Goal: Task Accomplishment & Management: Complete application form

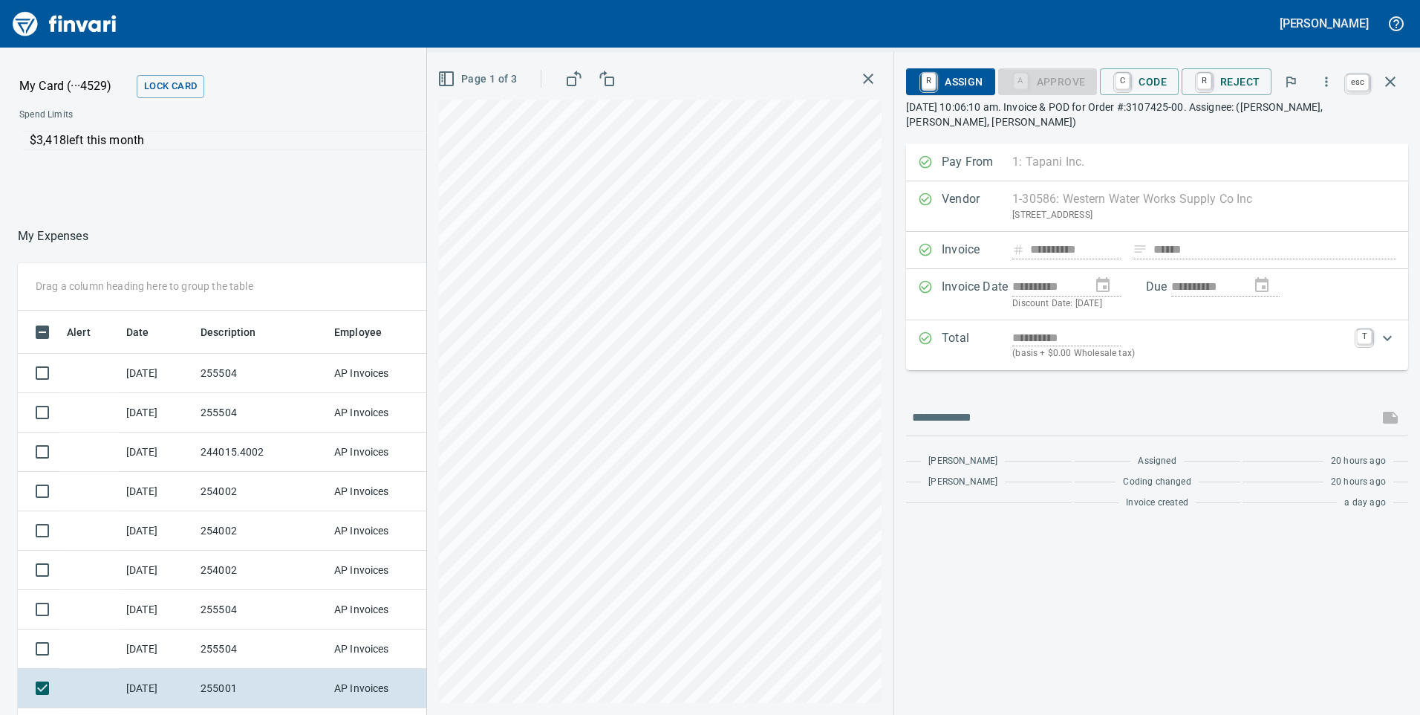
scroll to position [540, 980]
click at [1393, 83] on icon "button" at bounding box center [1390, 82] width 10 height 10
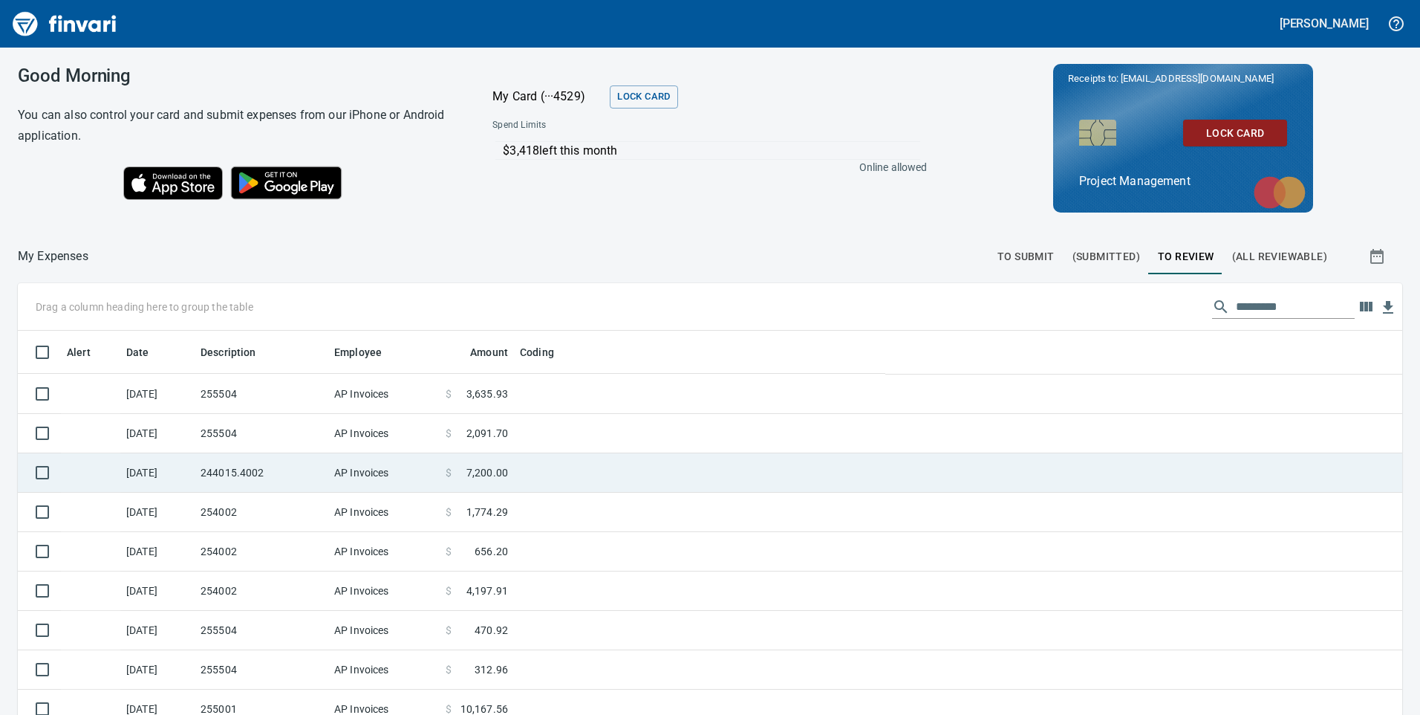
scroll to position [540, 1351]
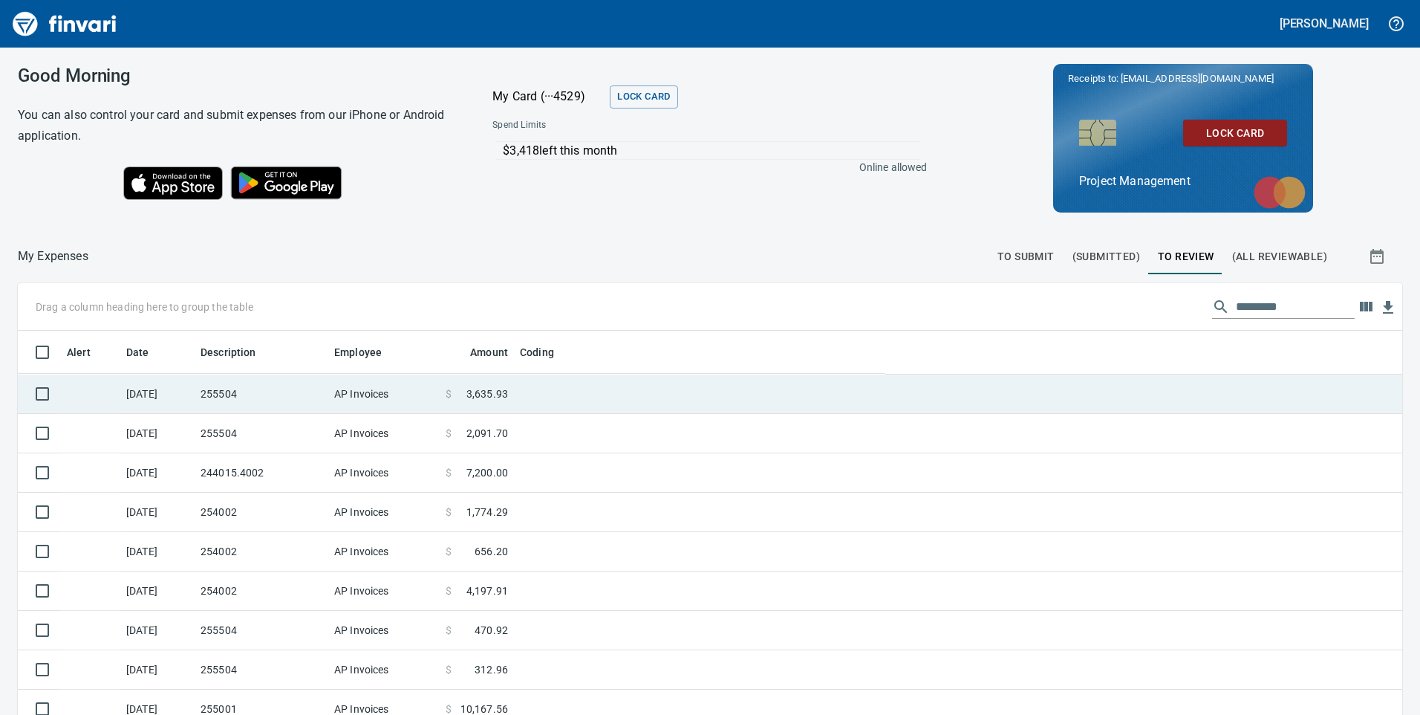
click at [394, 405] on td "AP Invoices" at bounding box center [383, 393] width 111 height 39
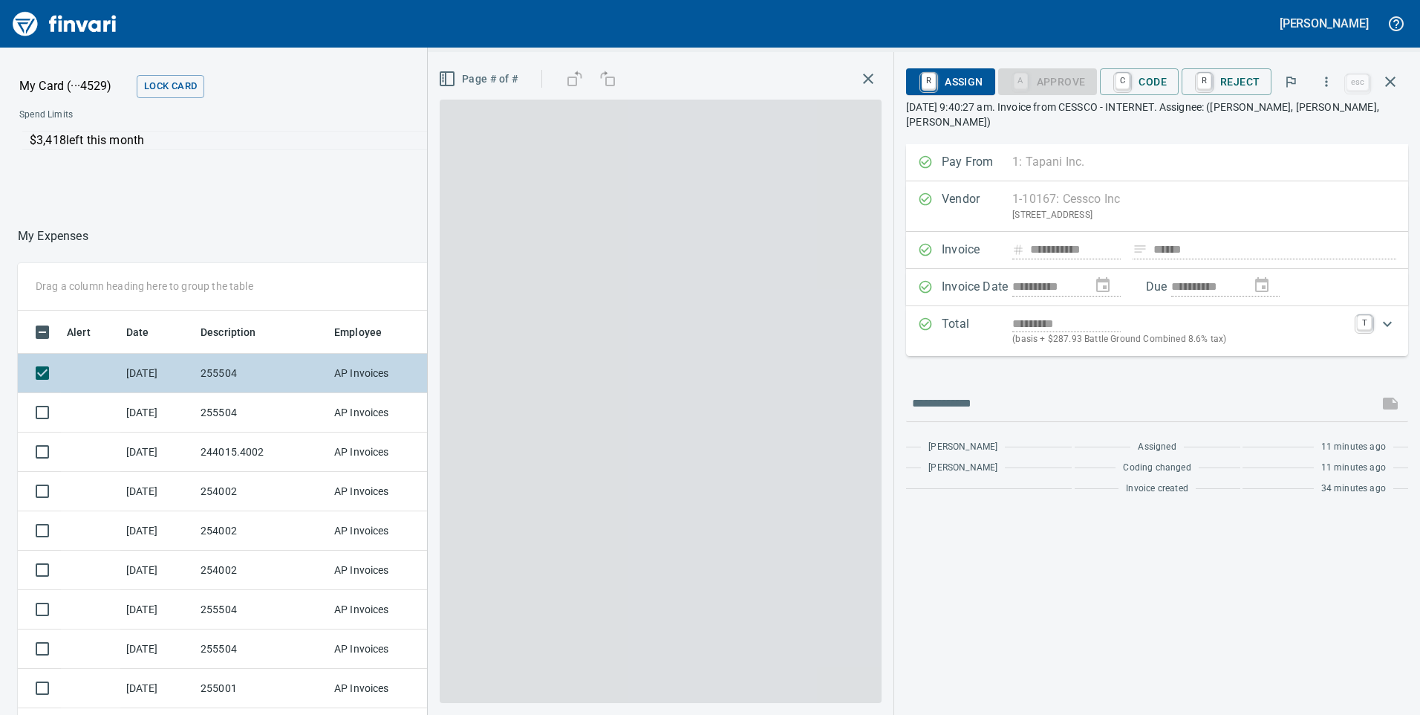
scroll to position [540, 980]
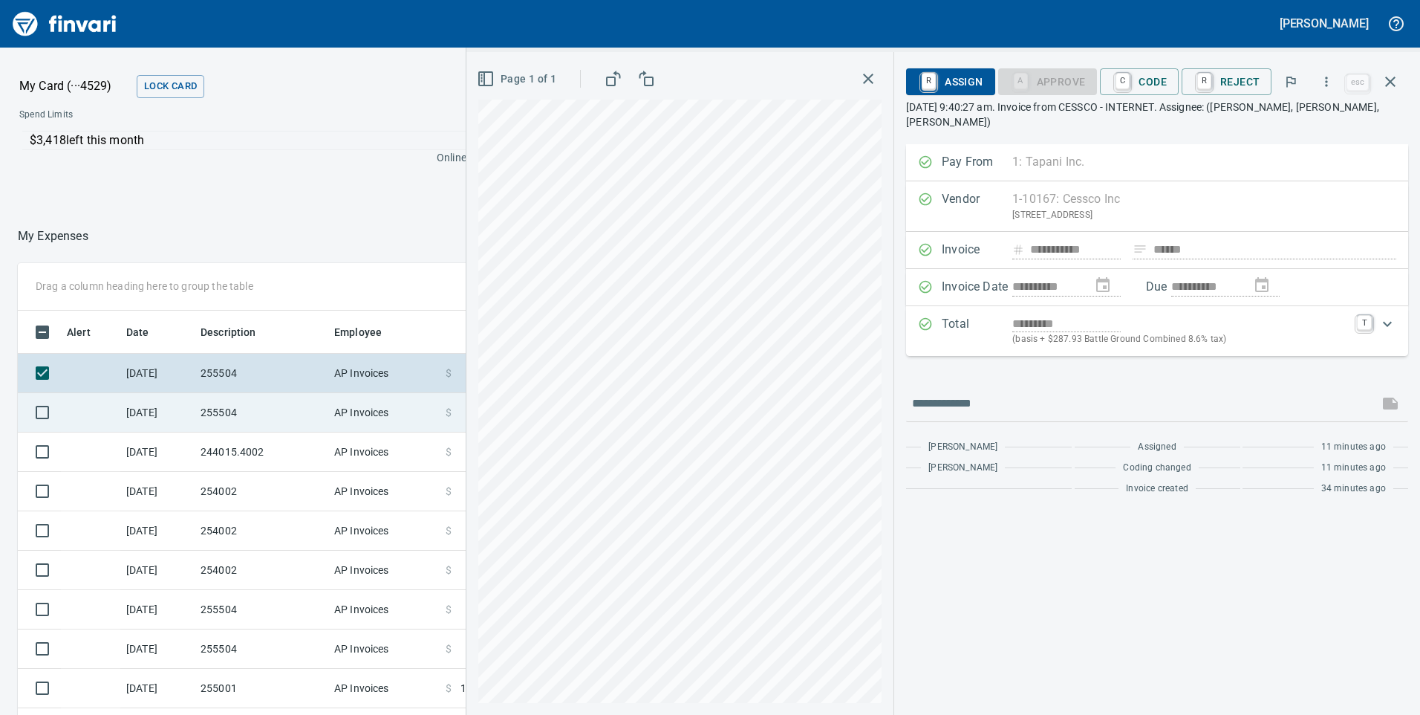
click at [357, 419] on td "AP Invoices" at bounding box center [383, 412] width 111 height 39
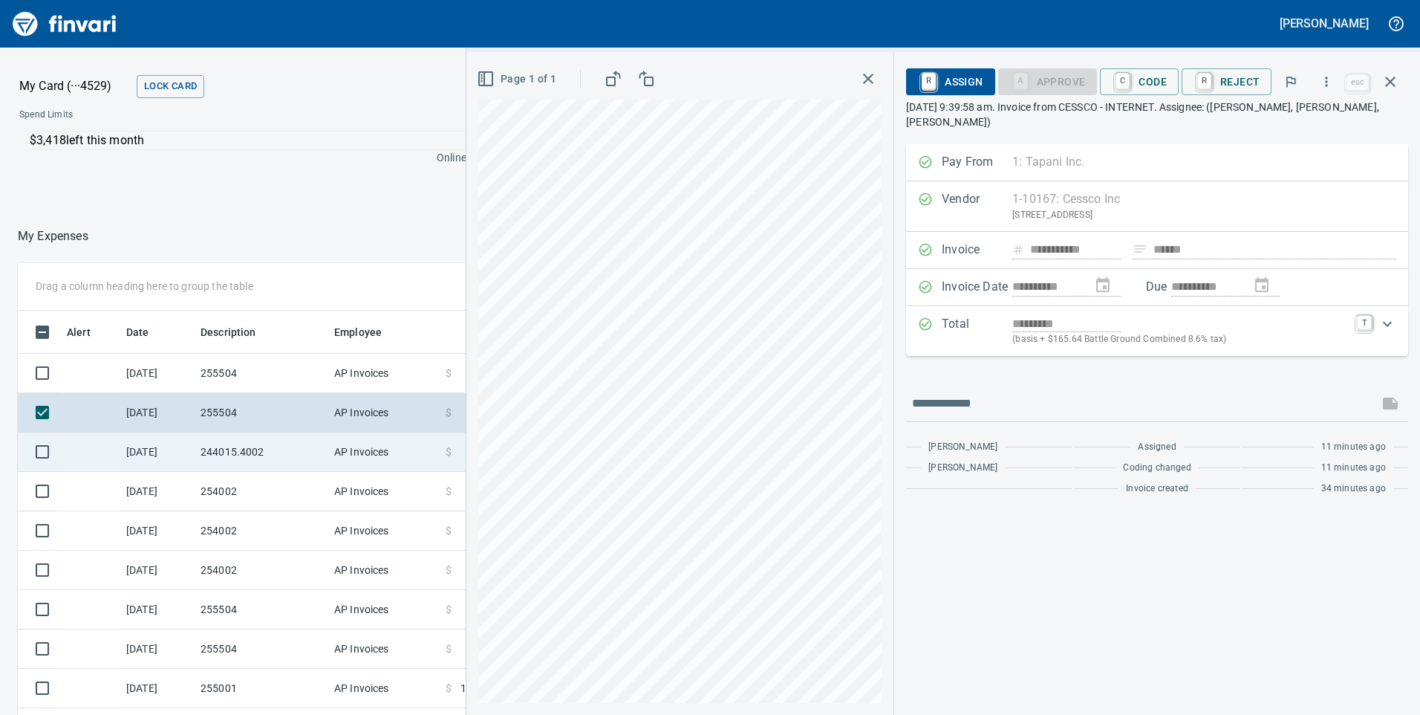
click at [338, 440] on td "AP Invoices" at bounding box center [383, 451] width 111 height 39
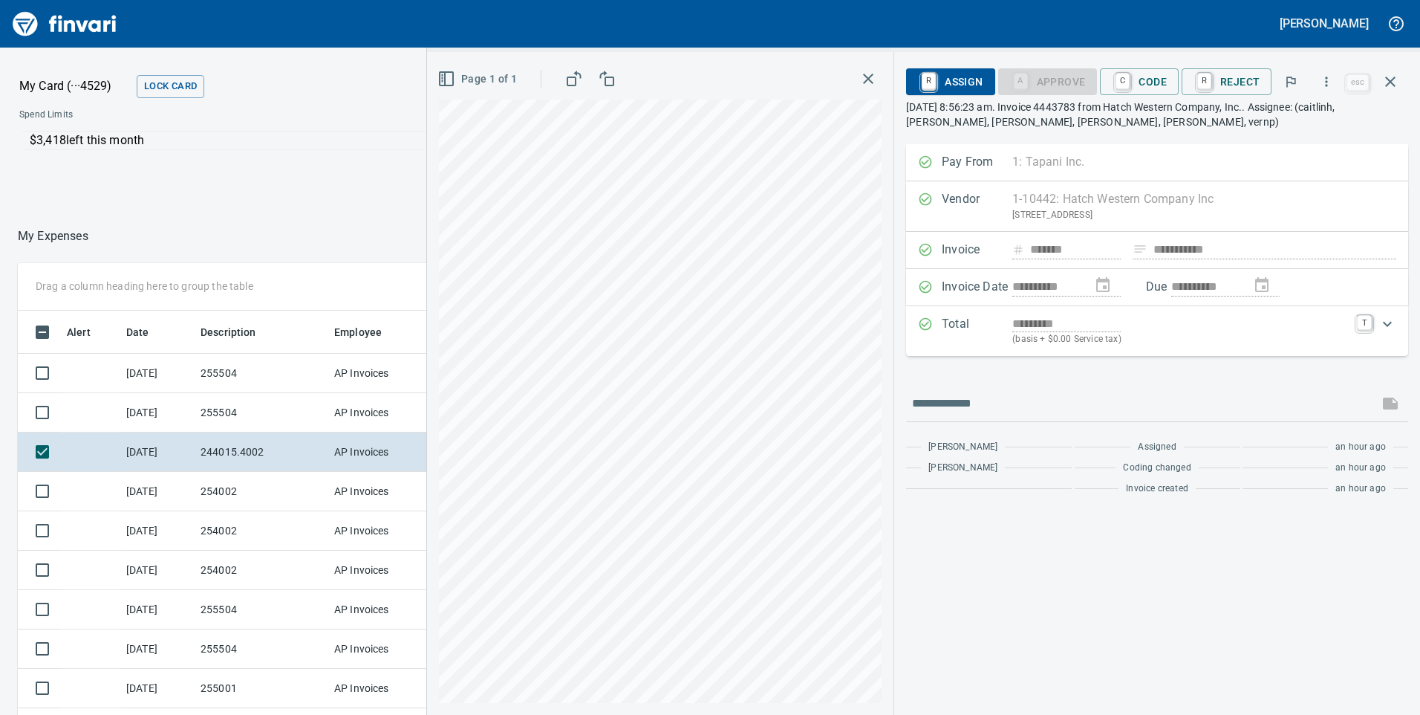
scroll to position [540, 980]
click at [1324, 79] on icon "button" at bounding box center [1326, 81] width 15 height 15
click at [1273, 130] on span "Download" at bounding box center [1324, 125] width 143 height 18
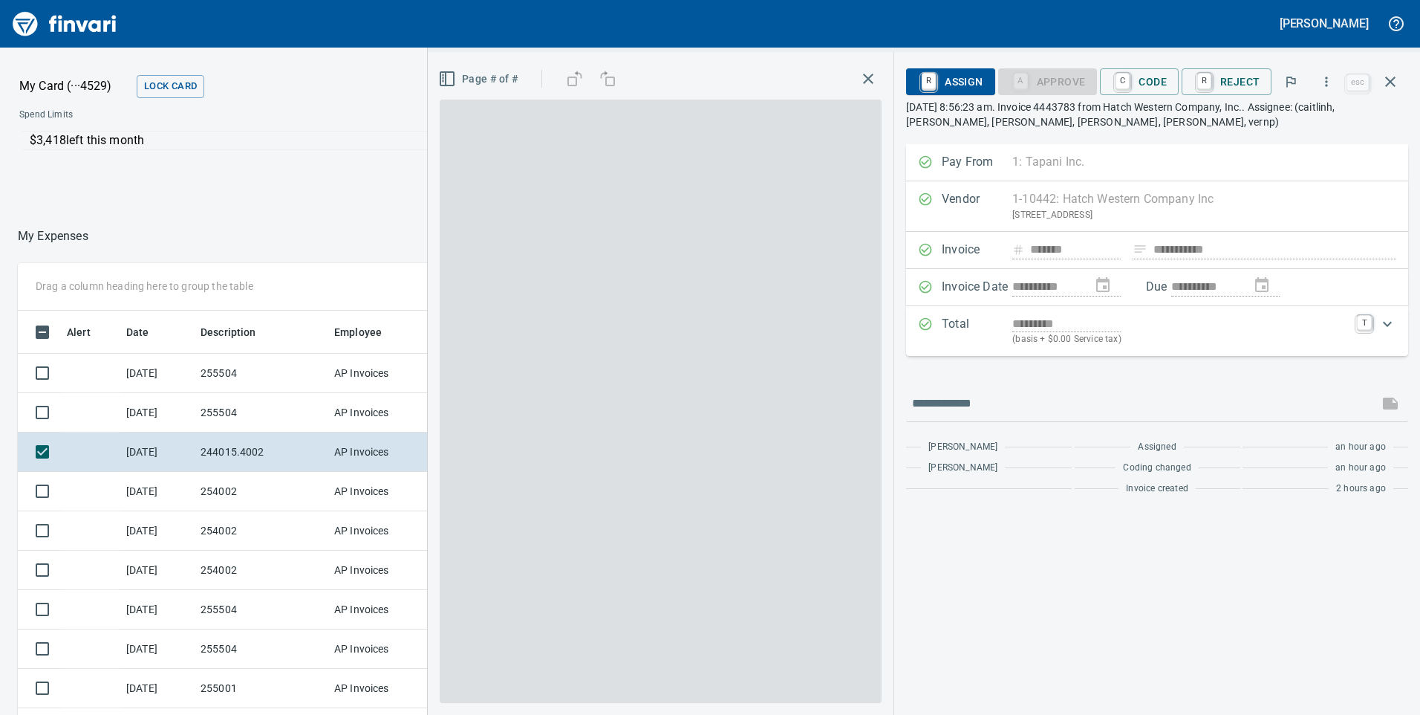
scroll to position [540, 980]
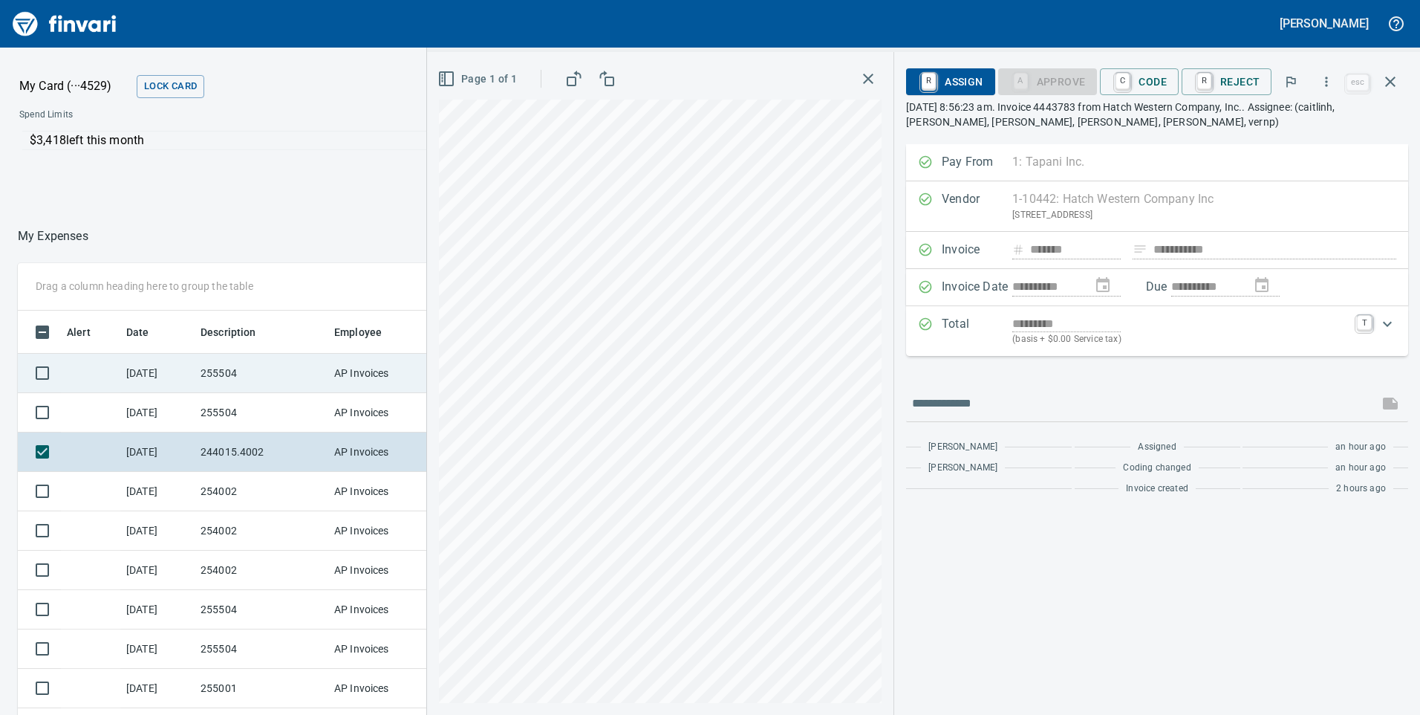
click at [241, 373] on td "255504" at bounding box center [262, 373] width 134 height 39
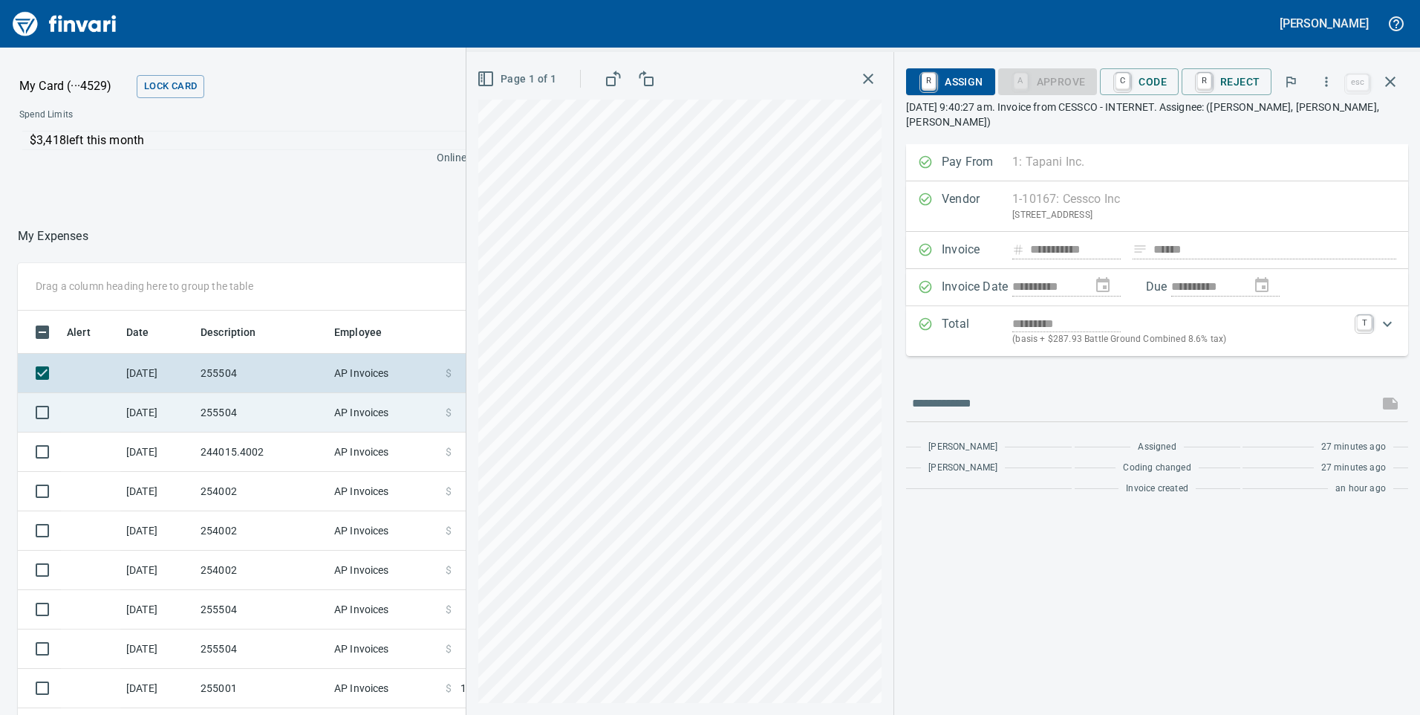
click at [287, 409] on td "255504" at bounding box center [262, 412] width 134 height 39
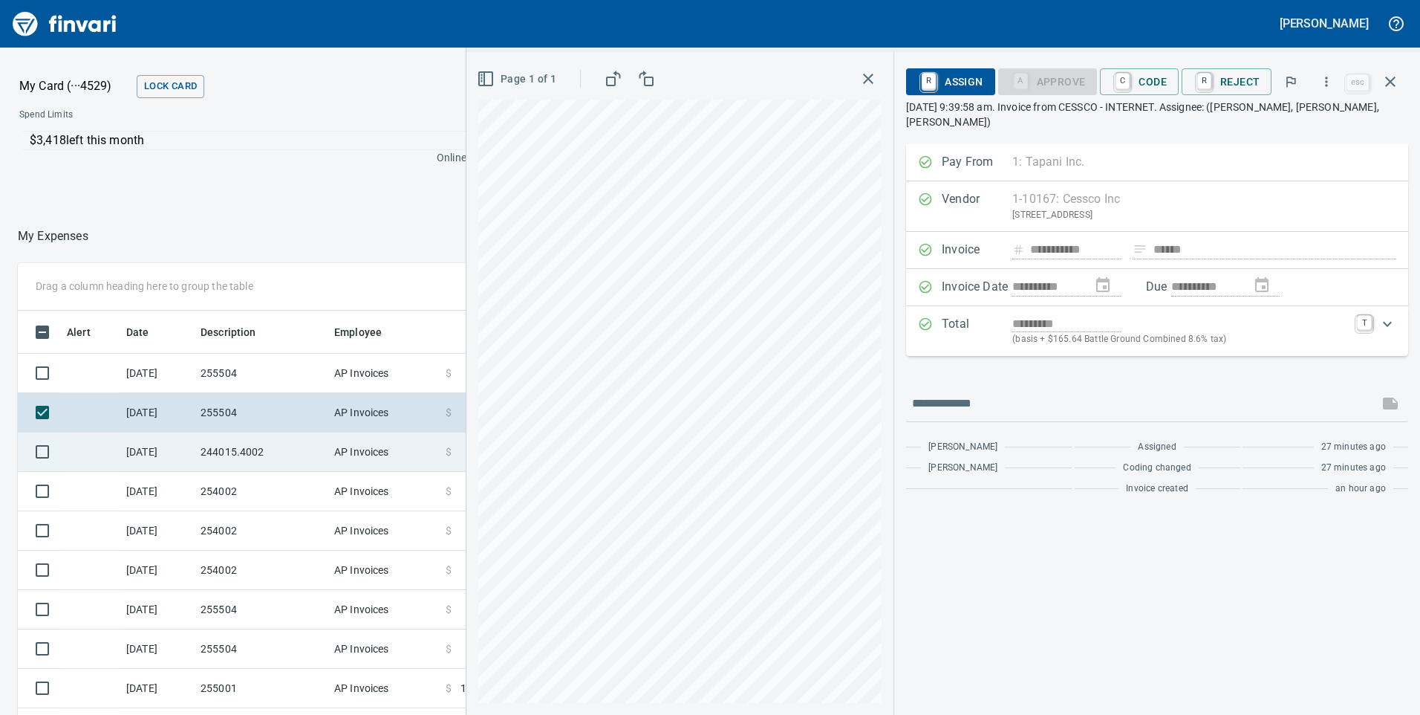
click at [245, 442] on td "244015.4002" at bounding box center [262, 451] width 134 height 39
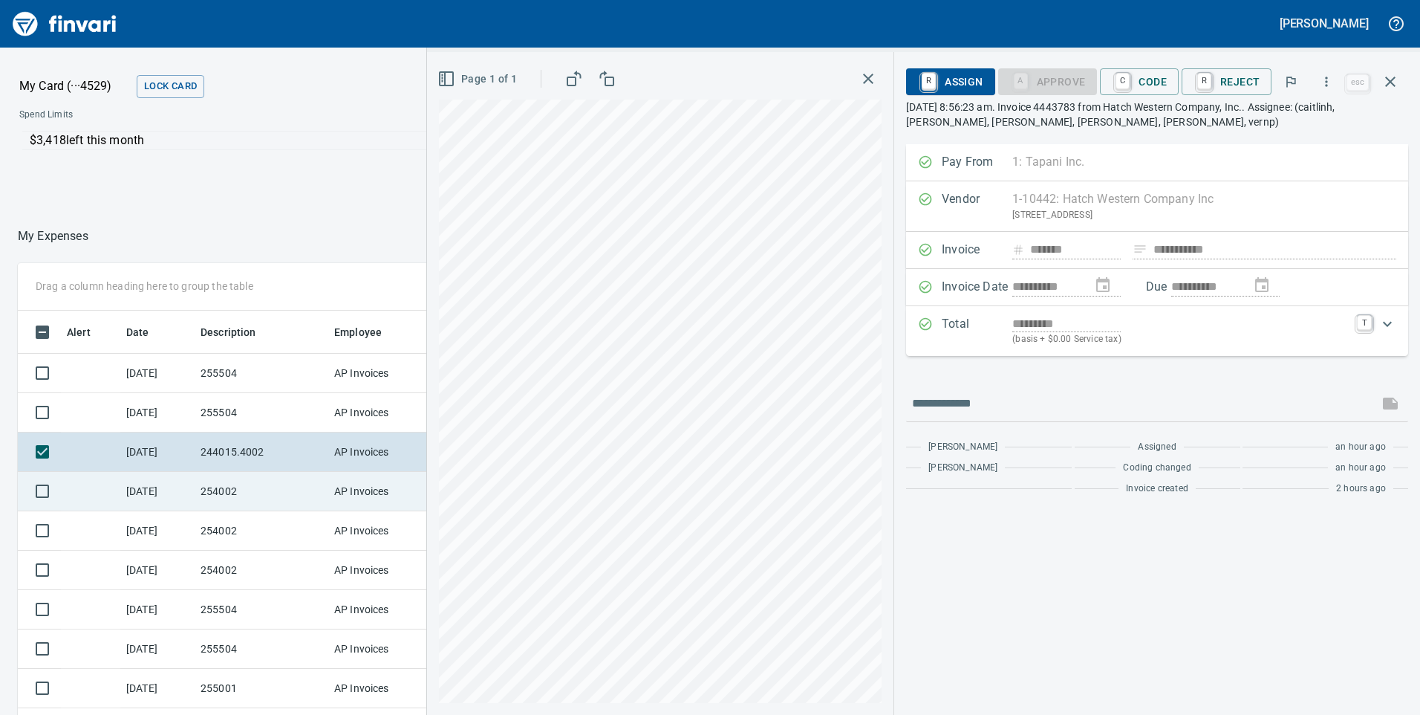
click at [270, 504] on td "254002" at bounding box center [262, 491] width 134 height 39
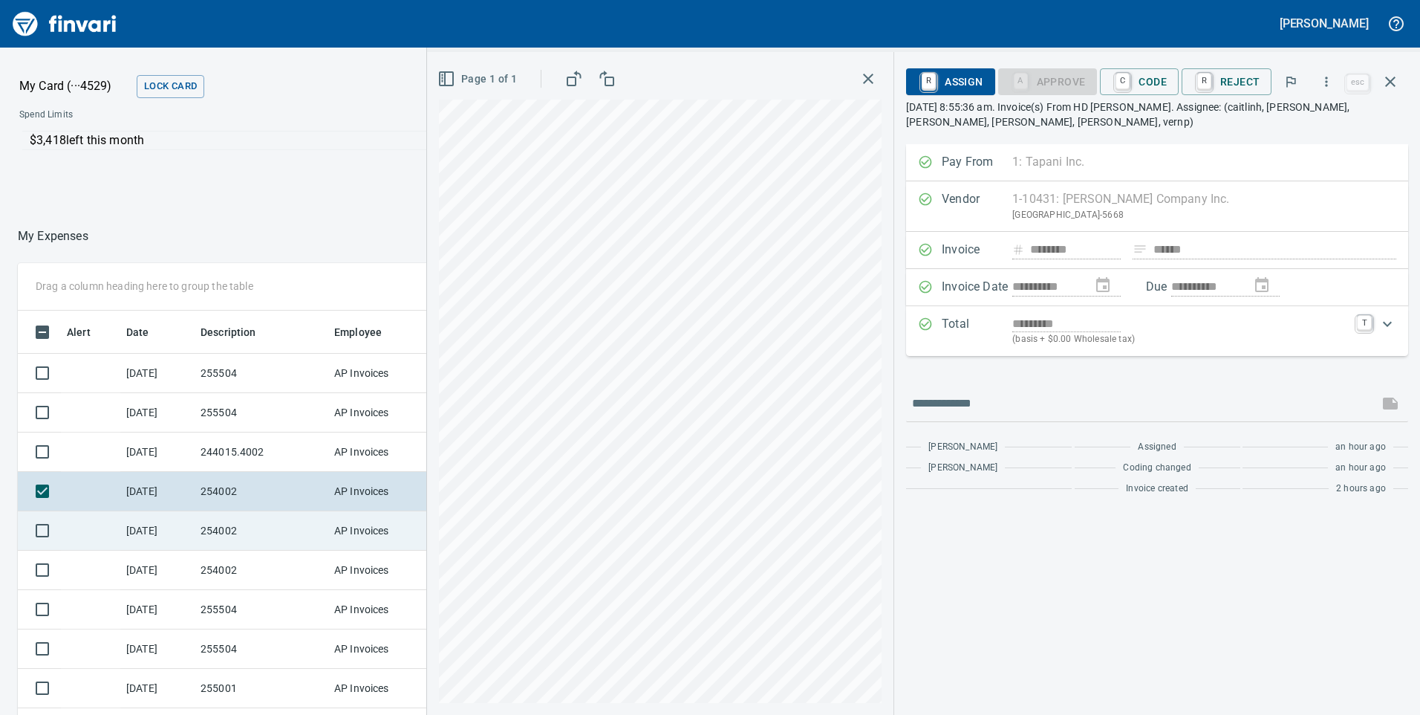
click at [276, 523] on td "254002" at bounding box center [262, 530] width 134 height 39
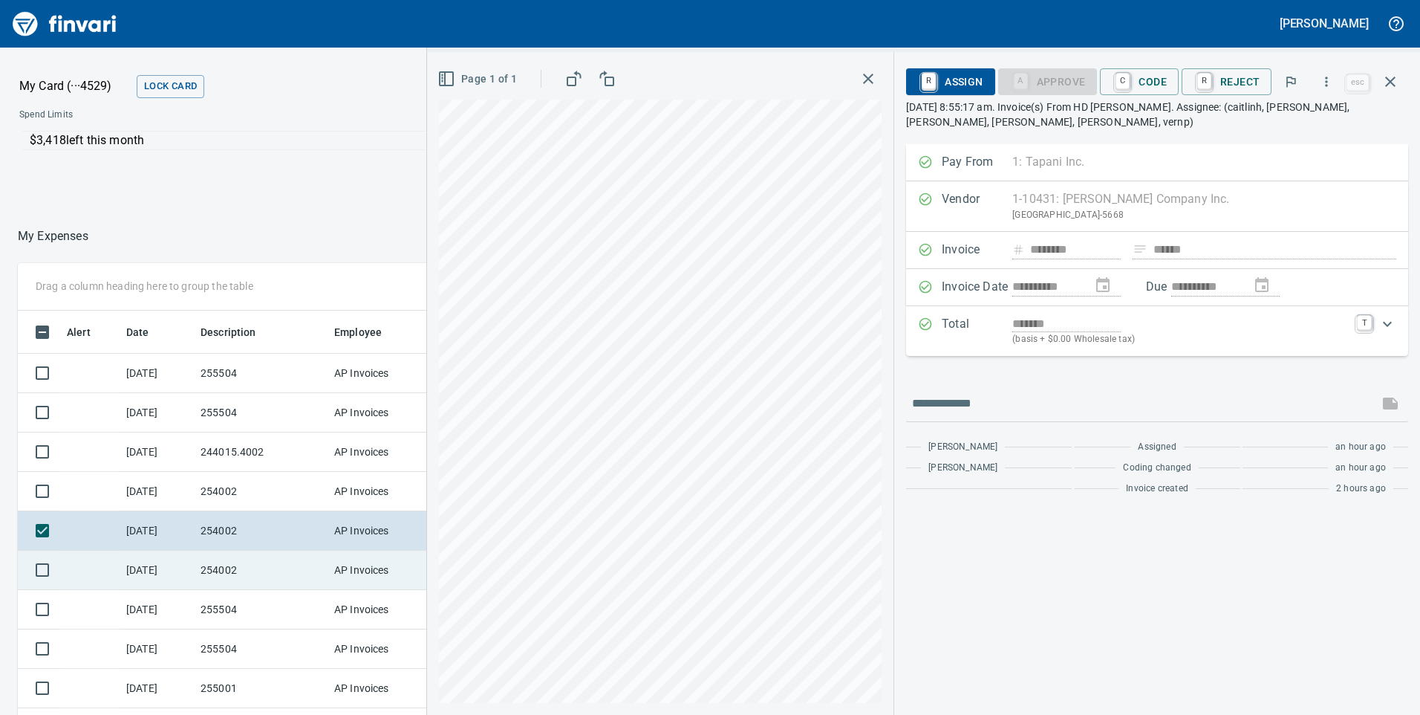
click at [290, 582] on td "254002" at bounding box center [262, 569] width 134 height 39
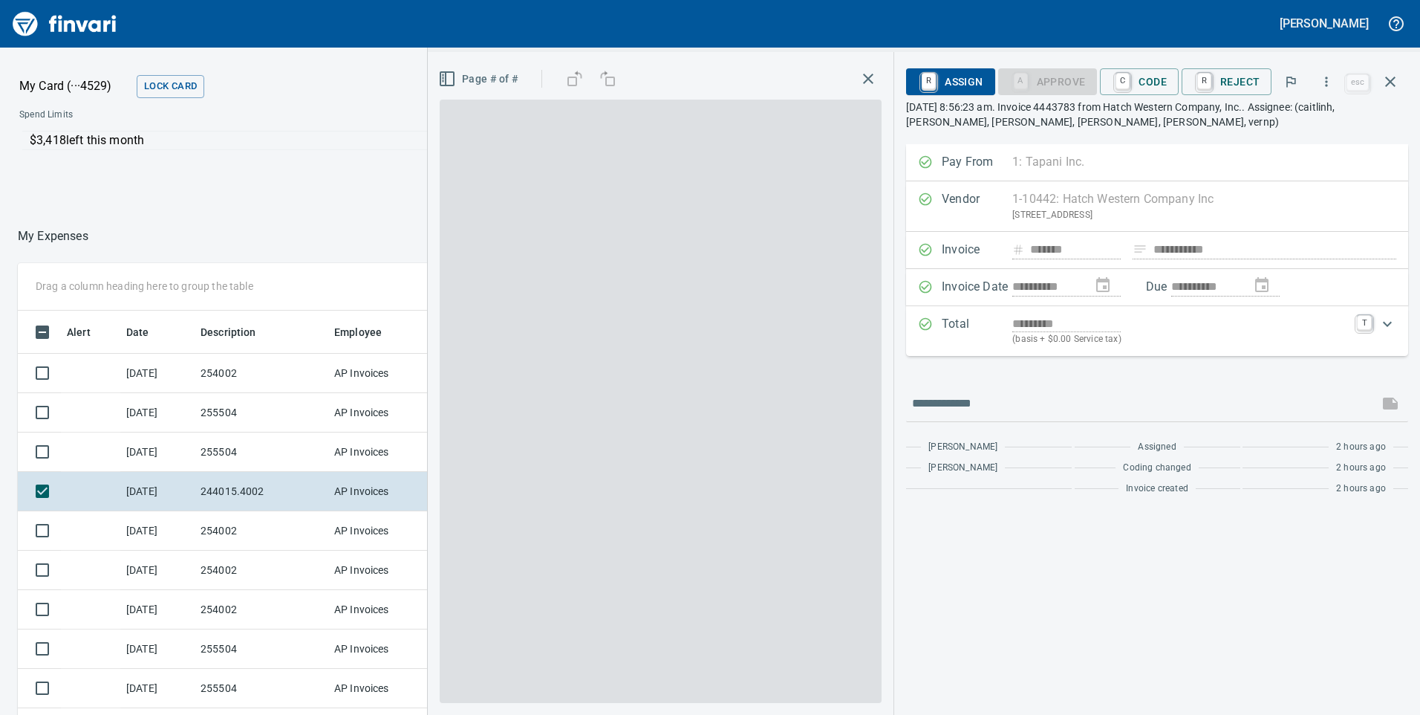
scroll to position [1, 1]
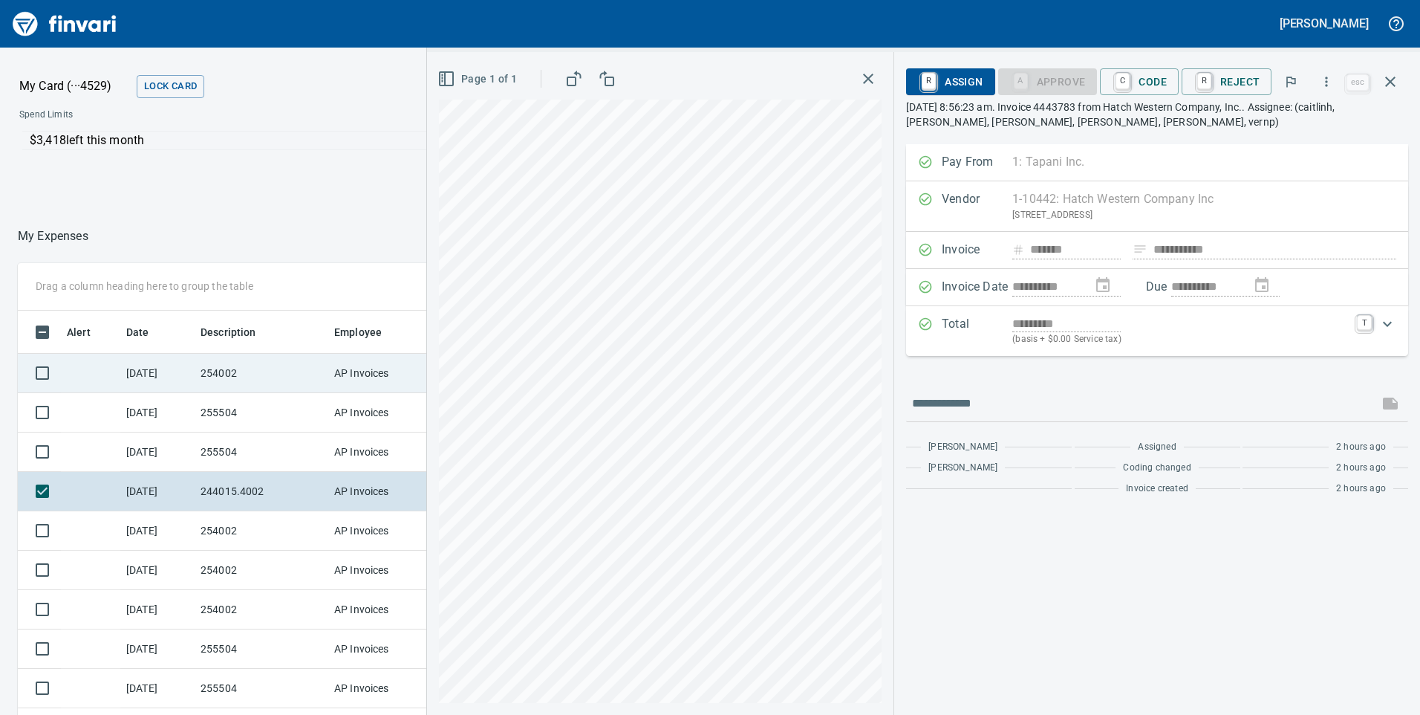
click at [208, 380] on td "254002" at bounding box center [262, 373] width 134 height 39
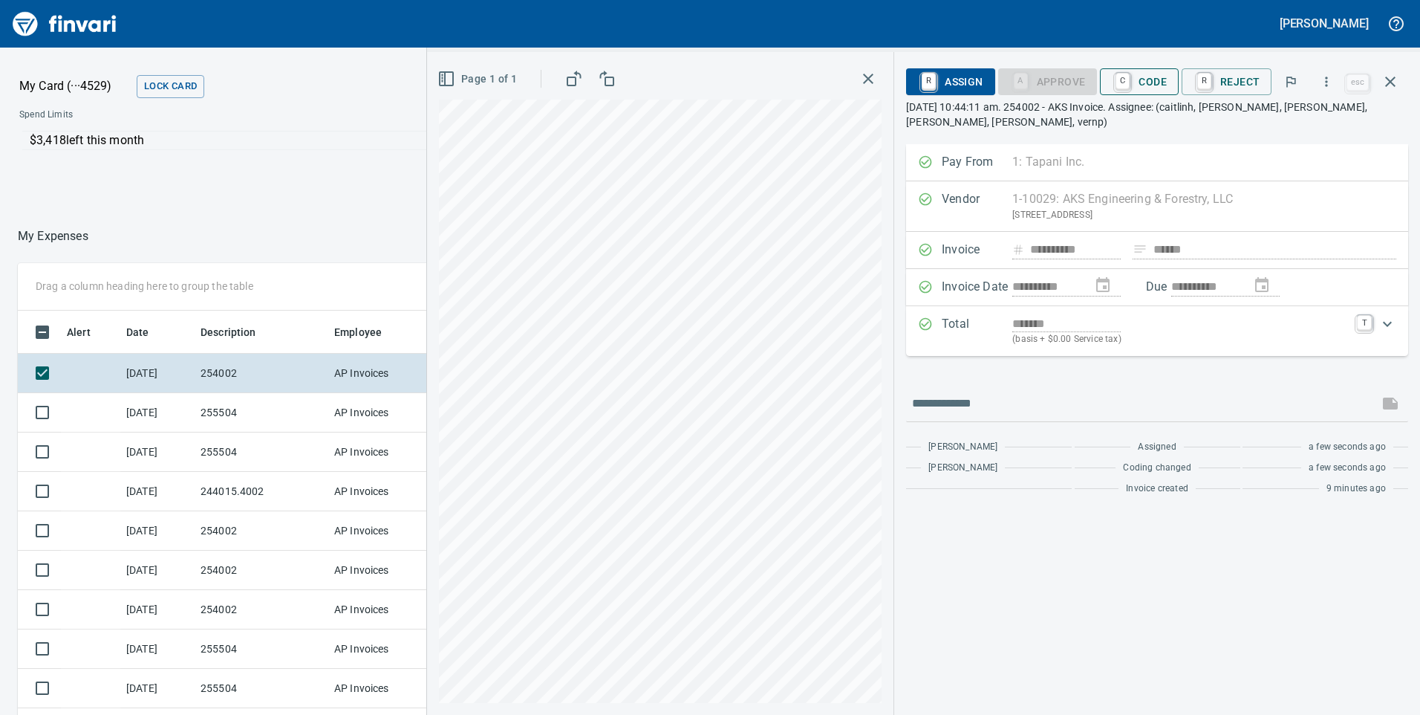
click at [1159, 76] on span "C Code" at bounding box center [1139, 81] width 55 height 25
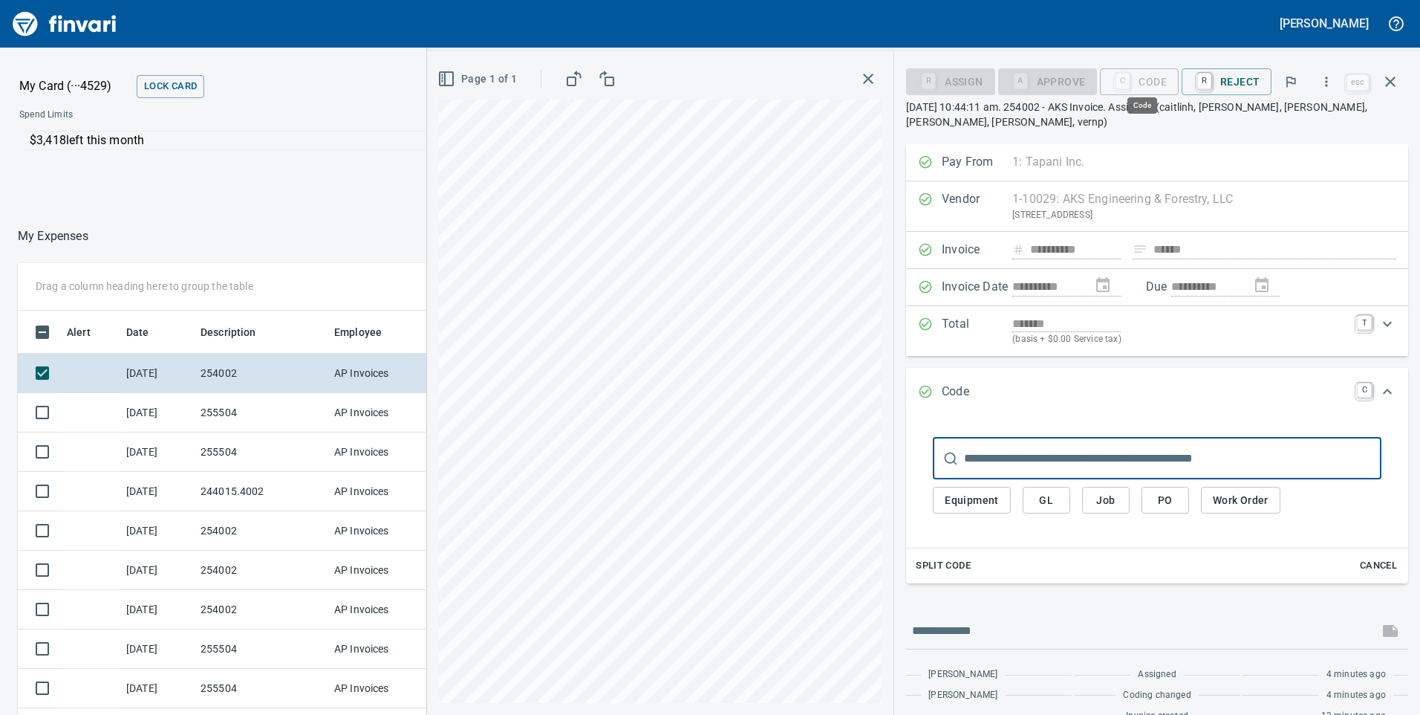
scroll to position [540, 980]
click at [1085, 458] on input "text" at bounding box center [1172, 459] width 417 height 42
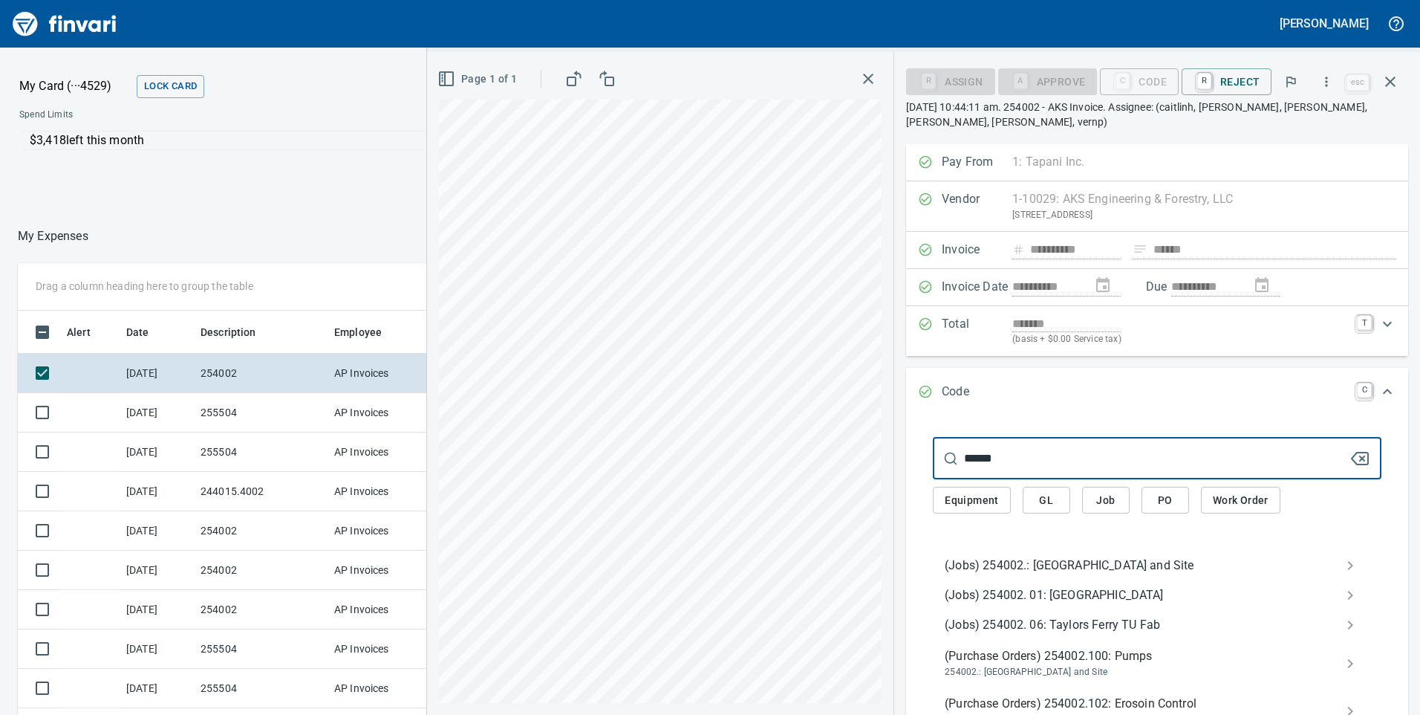
type input "******"
click at [1081, 563] on span "(Jobs) 254002.: Taylors Ferry Reservoir and Site" at bounding box center [1145, 565] width 401 height 18
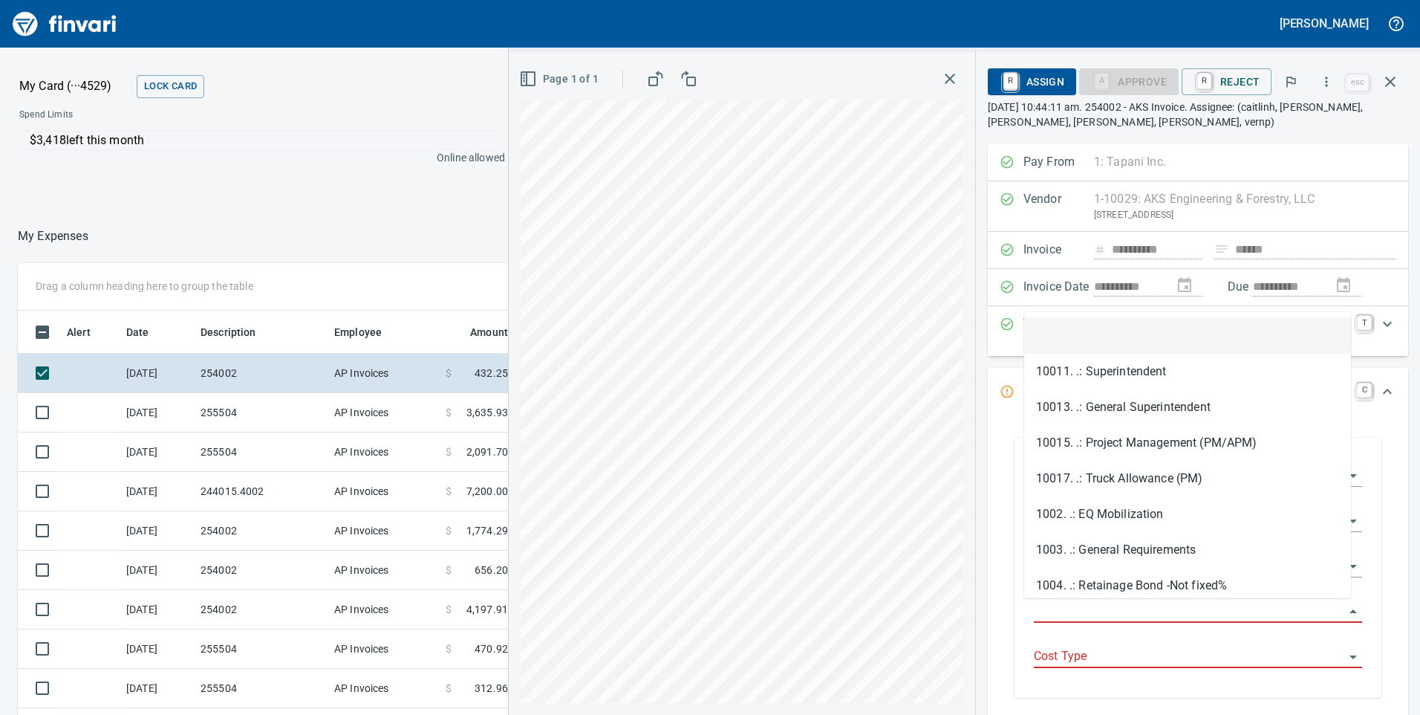
click at [1083, 609] on input "Job Phase" at bounding box center [1189, 611] width 311 height 21
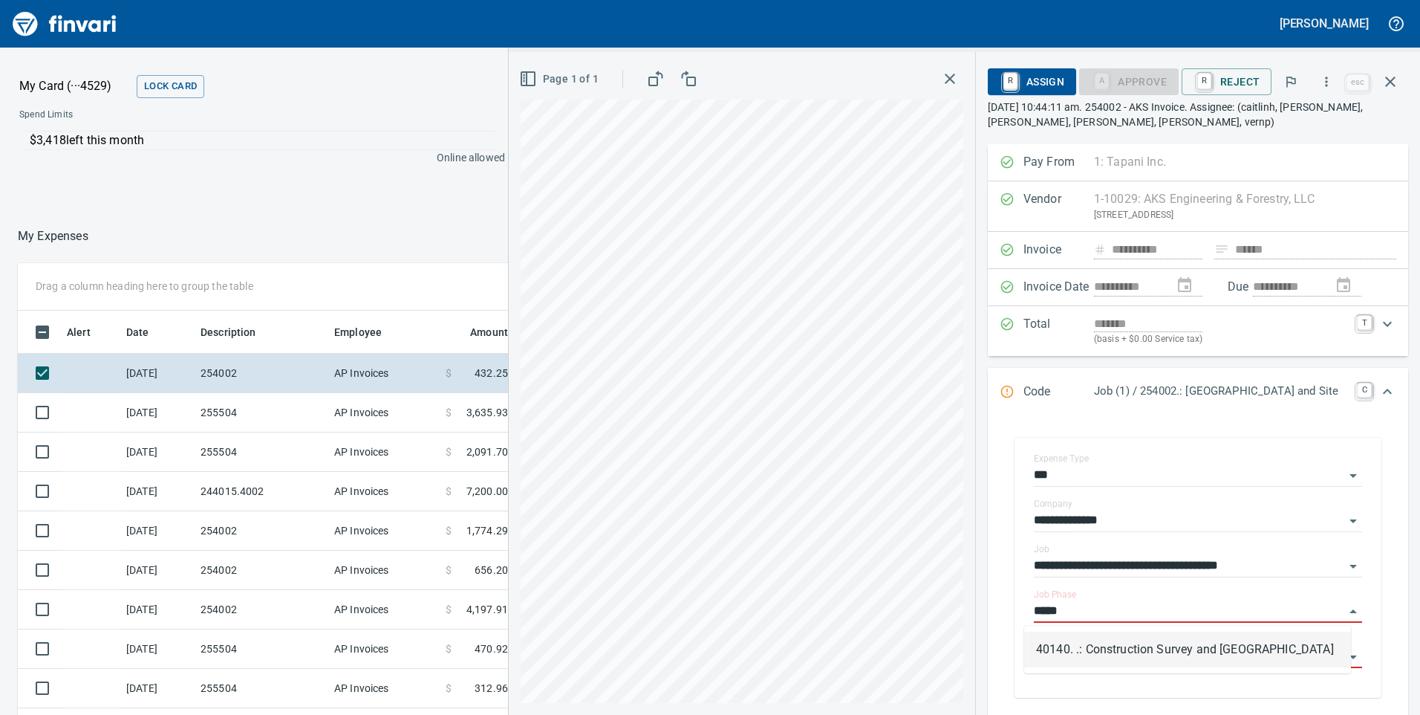
click at [1125, 651] on li "40140. .: Construction Survey and Staking" at bounding box center [1187, 649] width 327 height 36
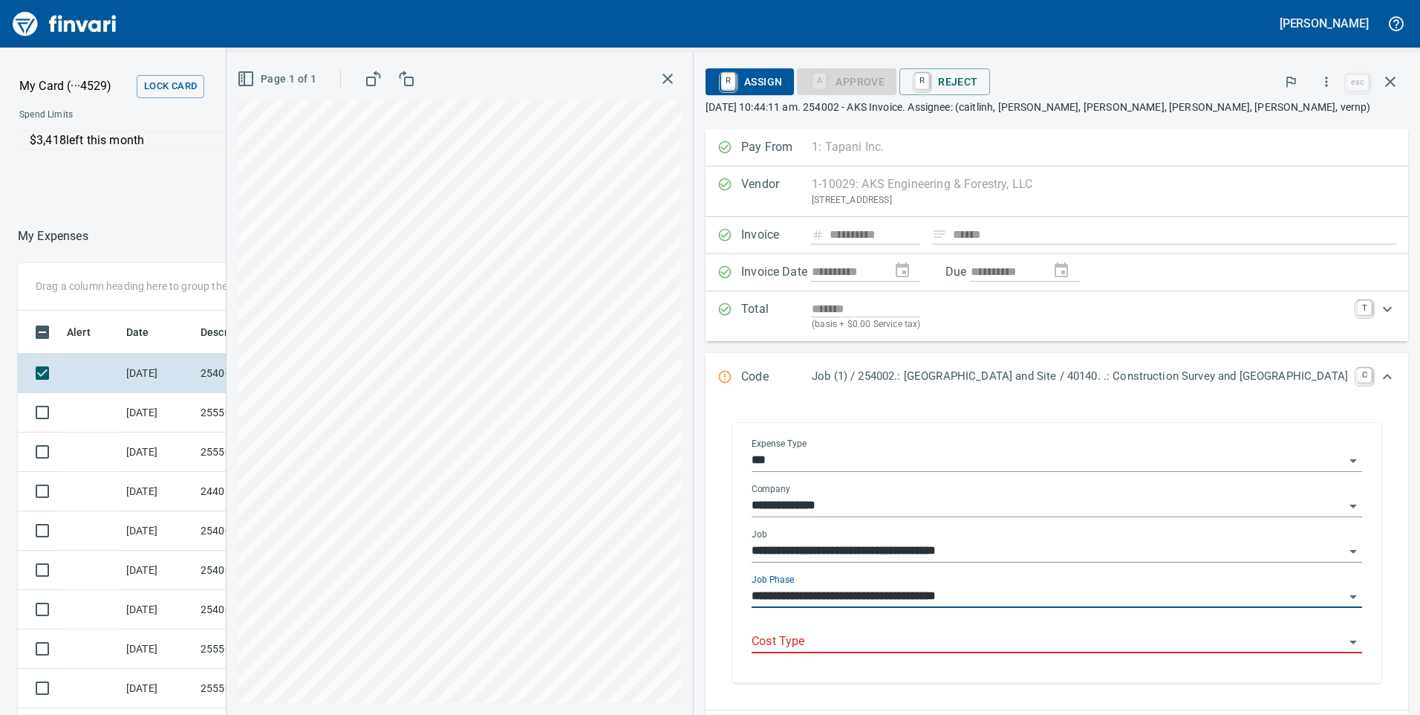
type input "**********"
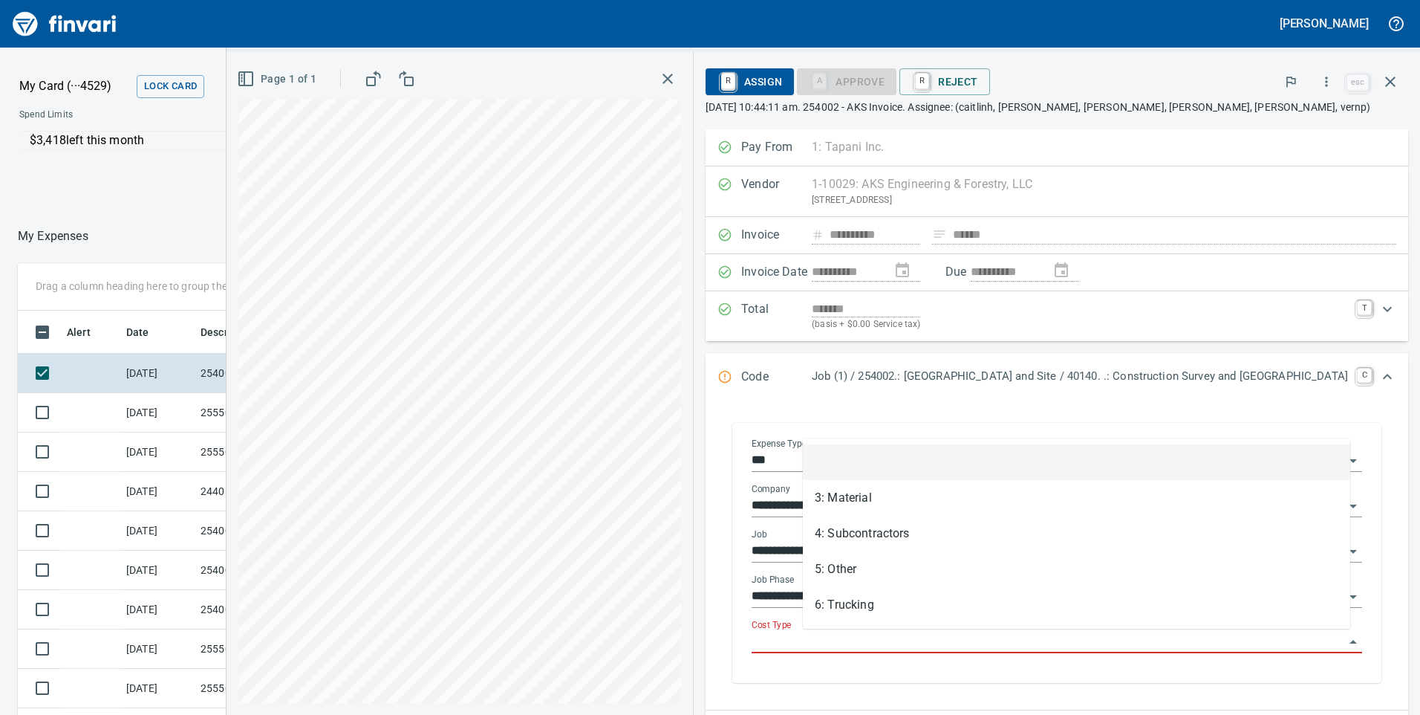
click at [820, 637] on input "Cost Type" at bounding box center [1048, 641] width 593 height 21
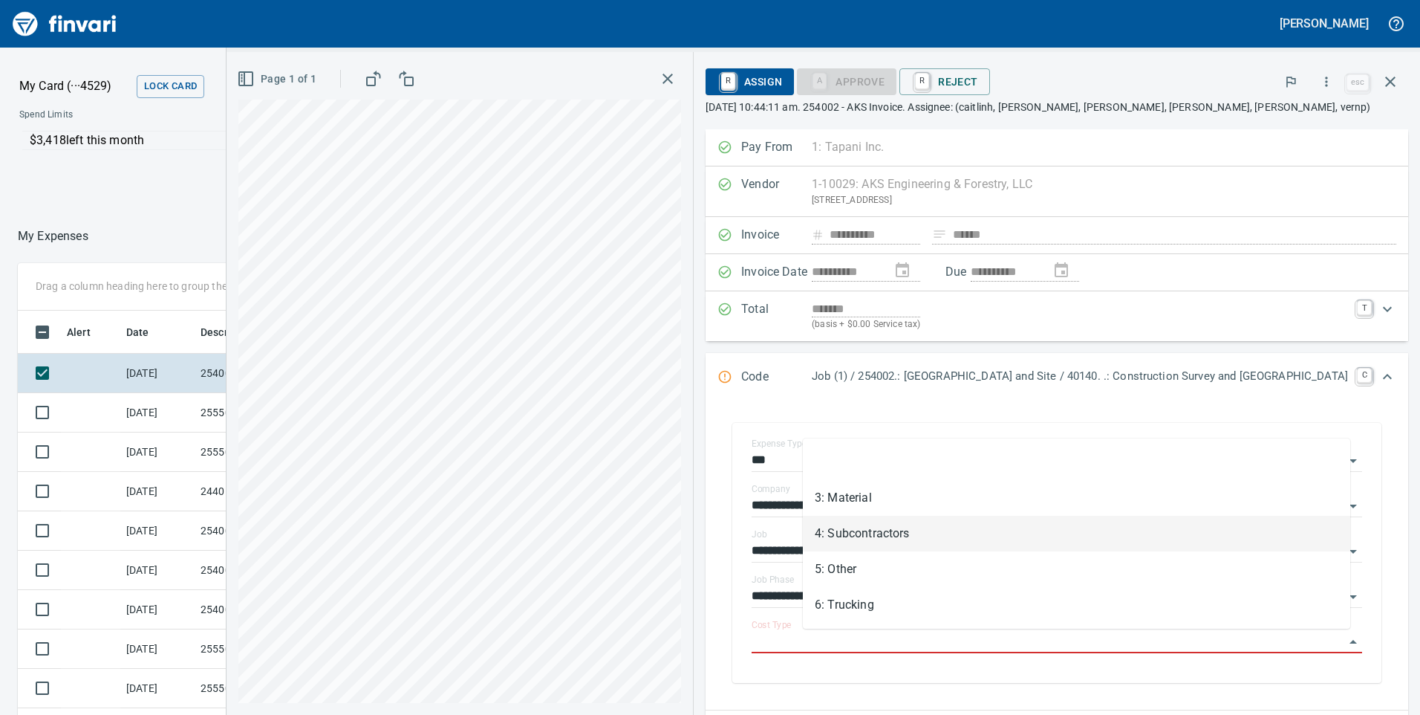
click at [866, 532] on li "4: Subcontractors" at bounding box center [1076, 534] width 547 height 36
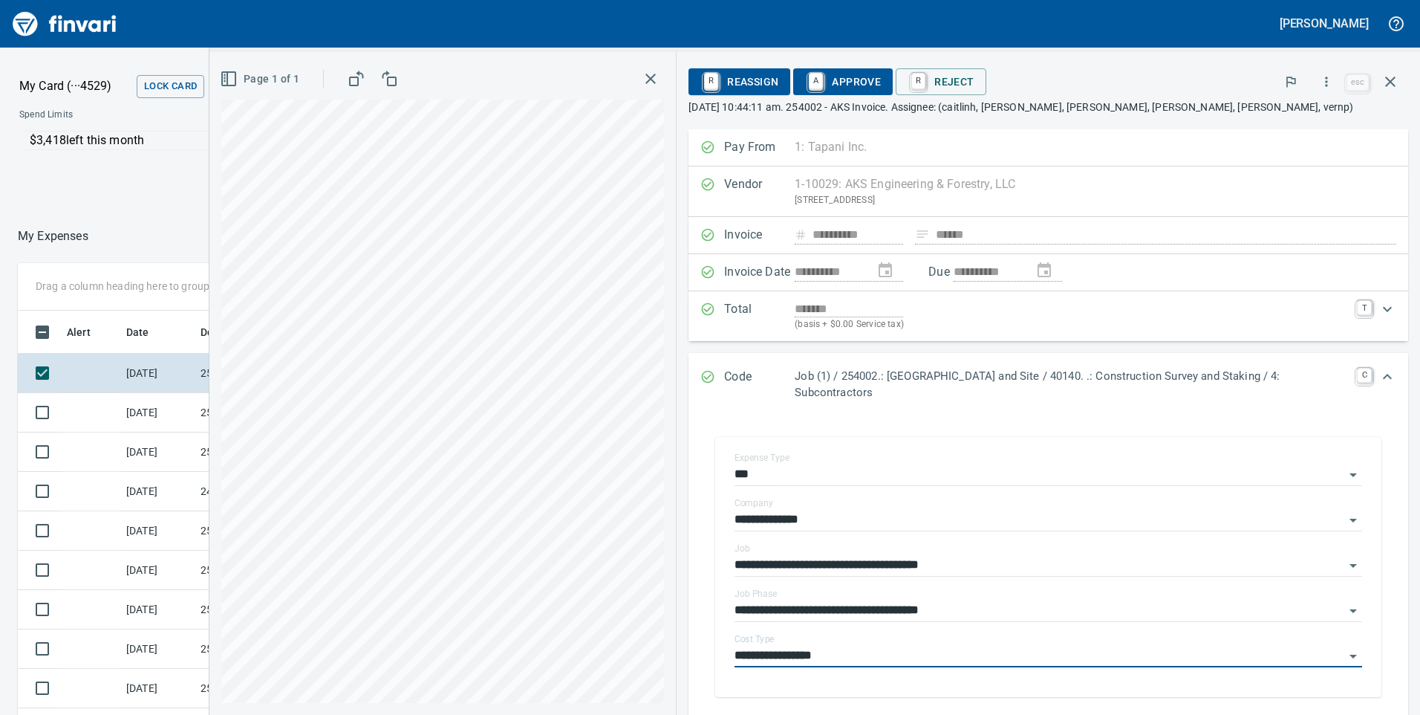
type input "**********"
click at [834, 87] on span "A Approve" at bounding box center [843, 81] width 76 height 25
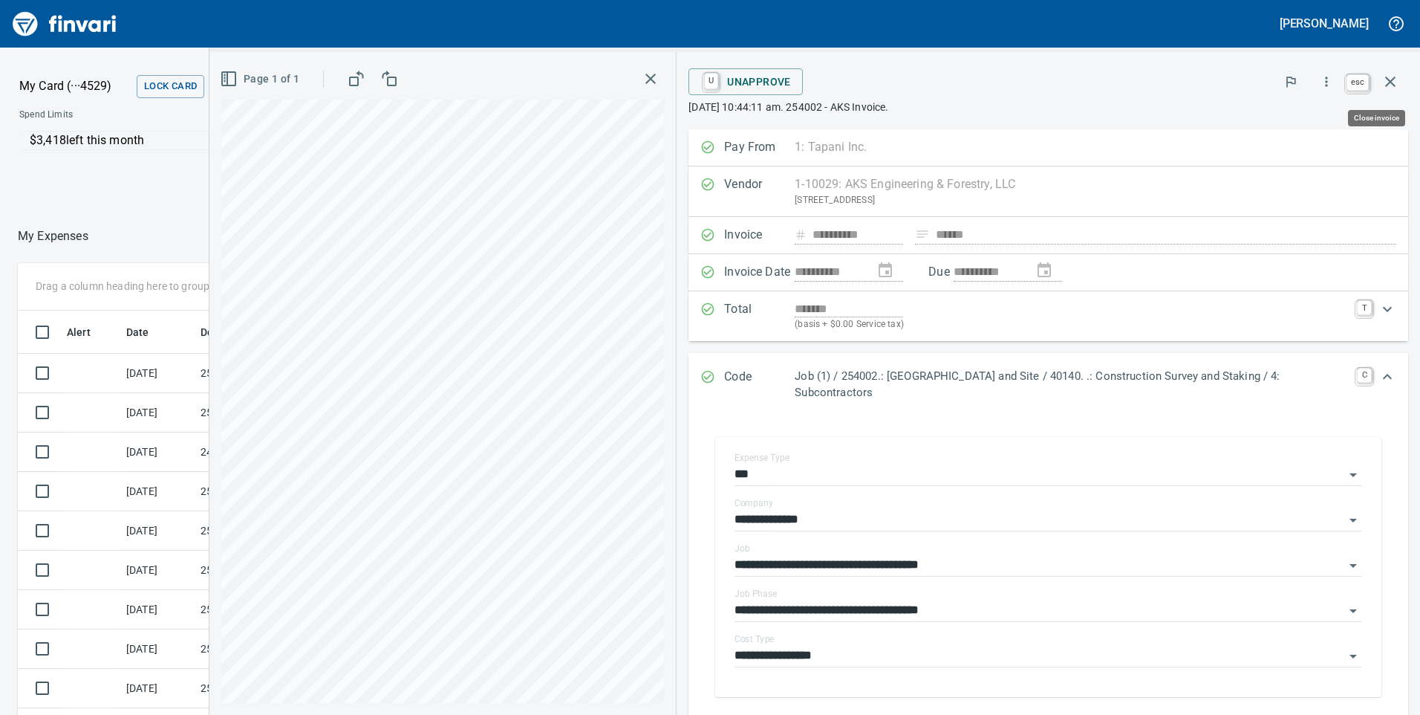
click at [1389, 84] on icon "button" at bounding box center [1390, 82] width 10 height 10
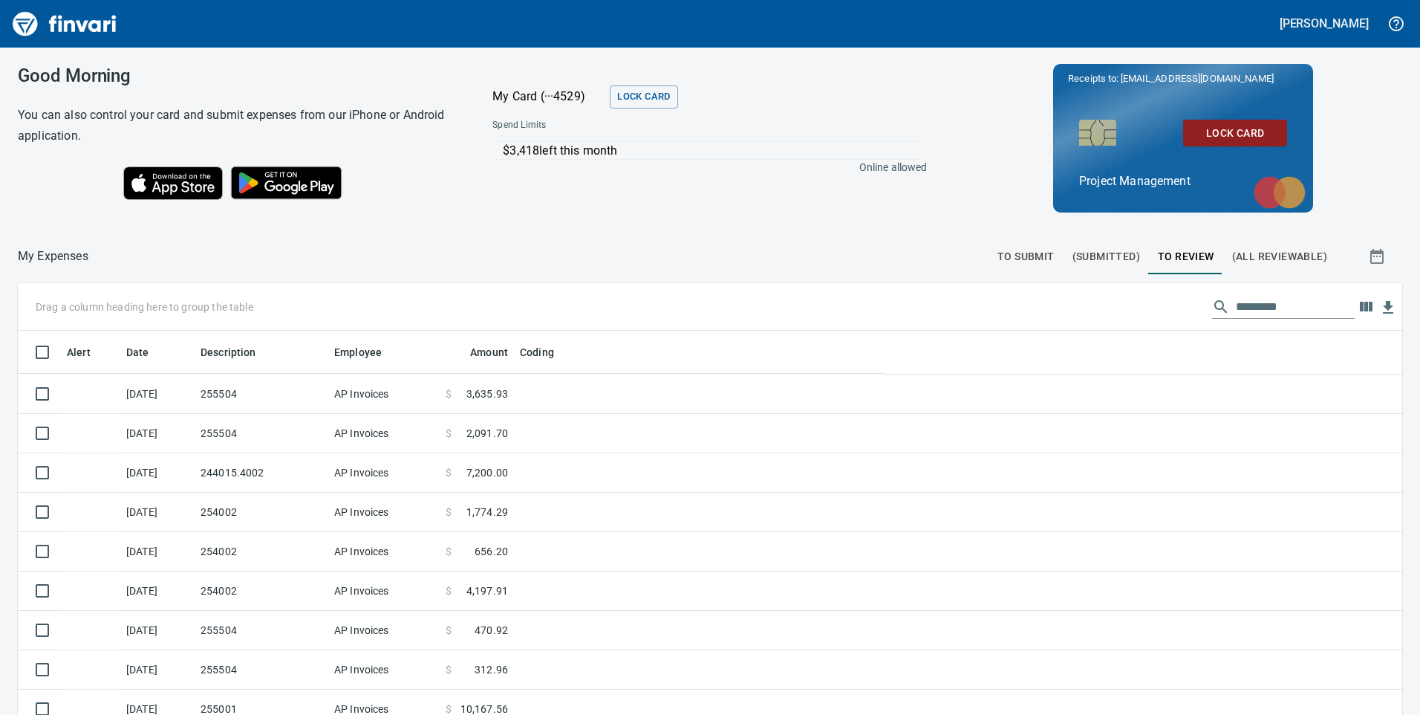
scroll to position [540, 1350]
